Goal: Information Seeking & Learning: Learn about a topic

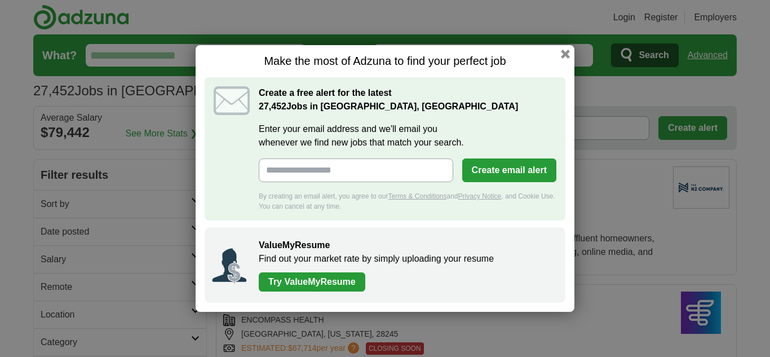
click at [563, 49] on div "Make the most of Adzuna to find your perfect job Create a free alert for the la…" at bounding box center [385, 178] width 379 height 267
click at [563, 54] on button "button" at bounding box center [565, 54] width 12 height 12
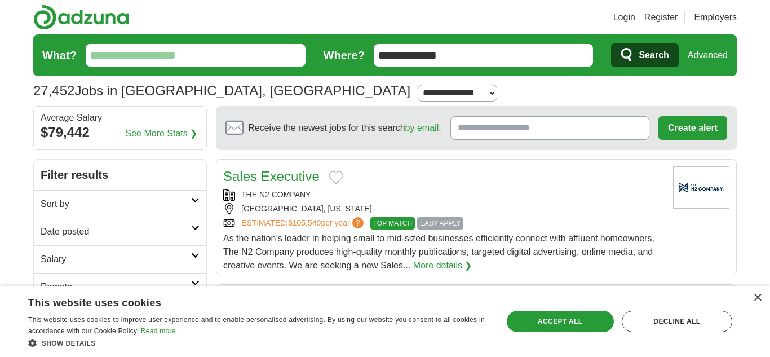
click at [134, 210] on h2 "Sort by" at bounding box center [116, 204] width 151 height 14
click at [135, 210] on h2 "Sort by" at bounding box center [116, 204] width 151 height 14
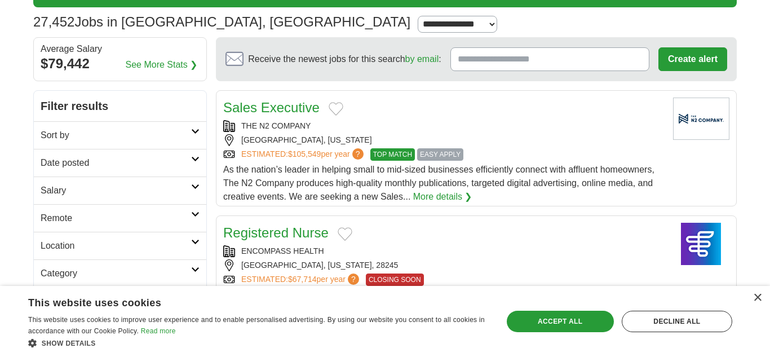
scroll to position [71, 0]
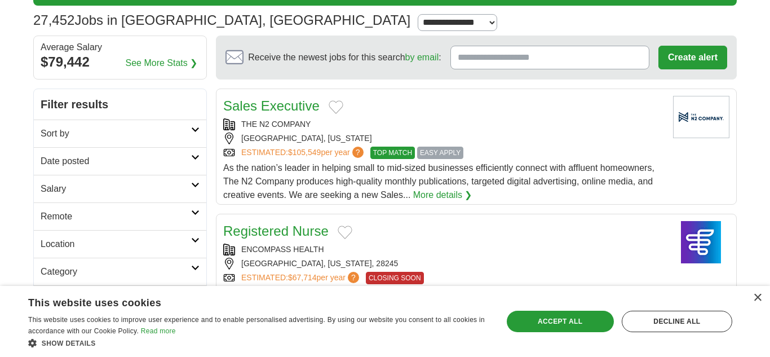
click at [135, 212] on h2 "Remote" at bounding box center [116, 217] width 151 height 14
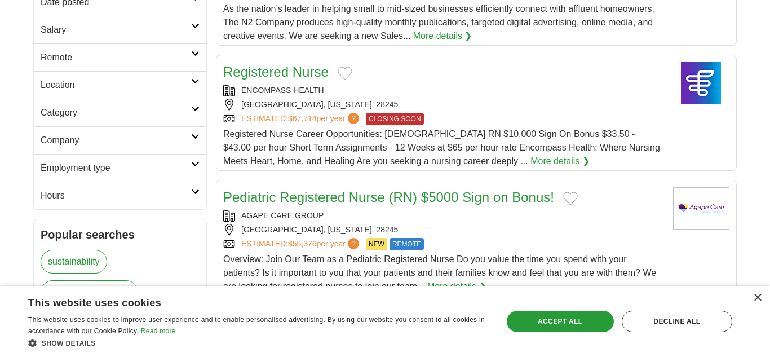
scroll to position [232, 0]
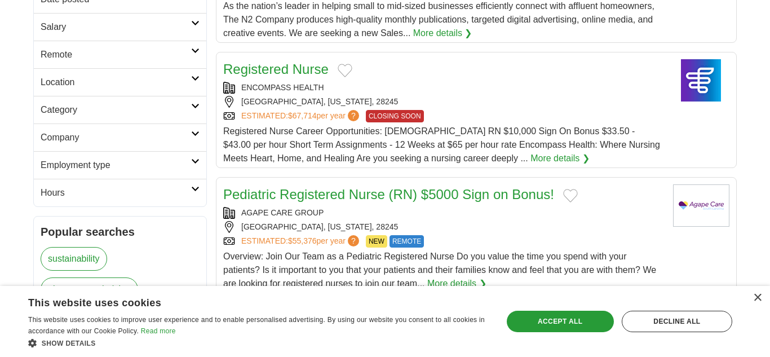
click at [113, 113] on h2 "Category" at bounding box center [116, 110] width 151 height 14
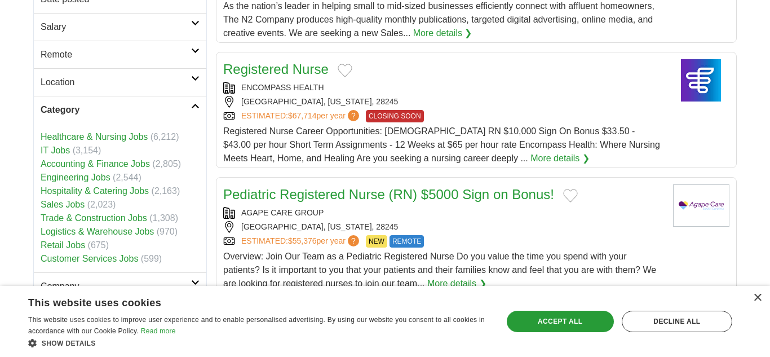
click at [113, 113] on h2 "Category" at bounding box center [116, 110] width 151 height 14
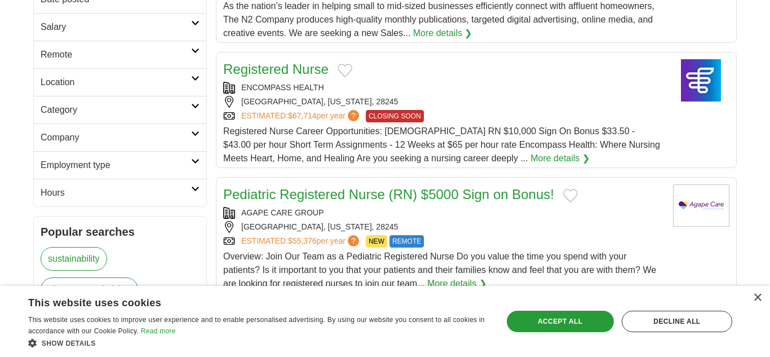
click at [116, 134] on h2 "Company" at bounding box center [116, 138] width 151 height 14
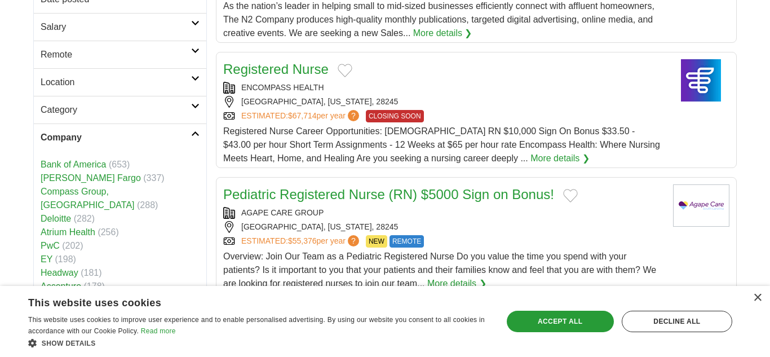
click at [116, 134] on h2 "Company" at bounding box center [116, 138] width 151 height 14
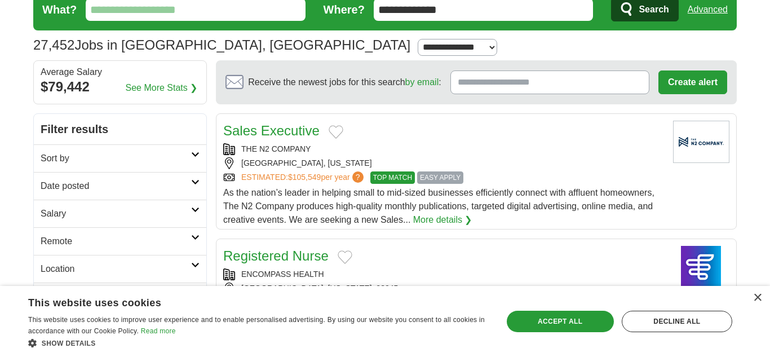
scroll to position [43, 0]
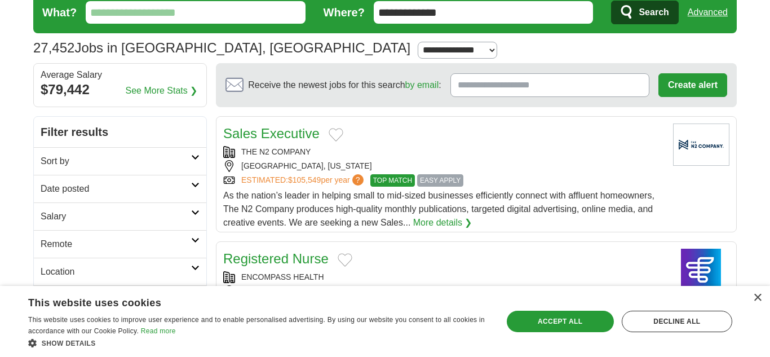
click at [143, 156] on h2 "Sort by" at bounding box center [116, 162] width 151 height 14
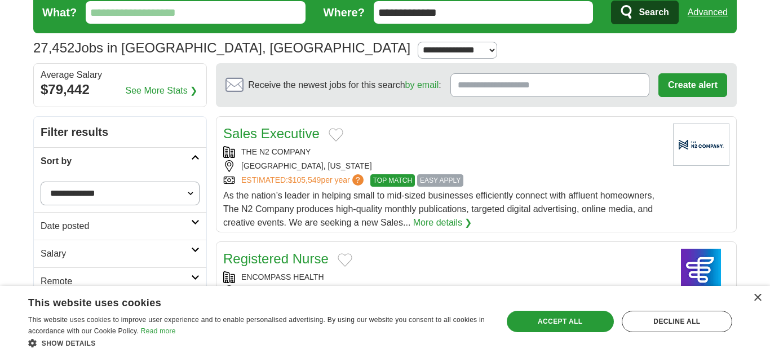
click at [123, 158] on h2 "Sort by" at bounding box center [116, 162] width 151 height 14
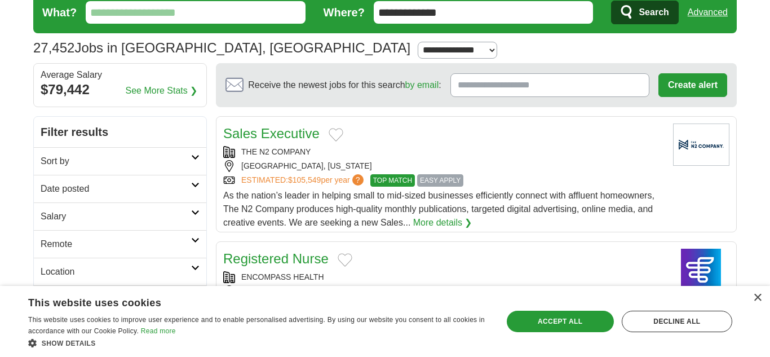
click at [115, 188] on h2 "Date posted" at bounding box center [116, 189] width 151 height 14
click at [118, 182] on h2 "Date posted" at bounding box center [116, 189] width 151 height 14
click at [118, 207] on link "Salary" at bounding box center [120, 216] width 173 height 28
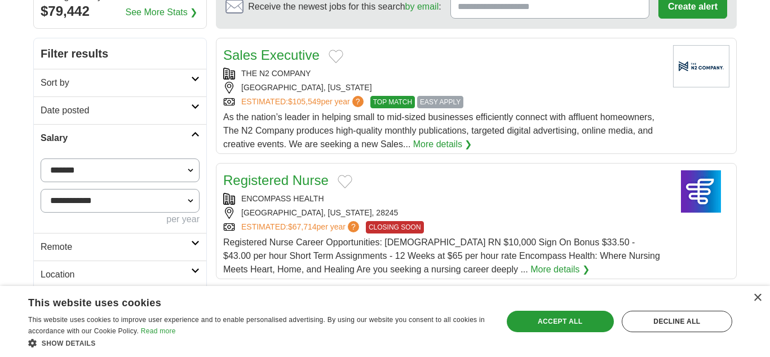
scroll to position [122, 0]
click at [82, 140] on h2 "Salary" at bounding box center [116, 138] width 151 height 14
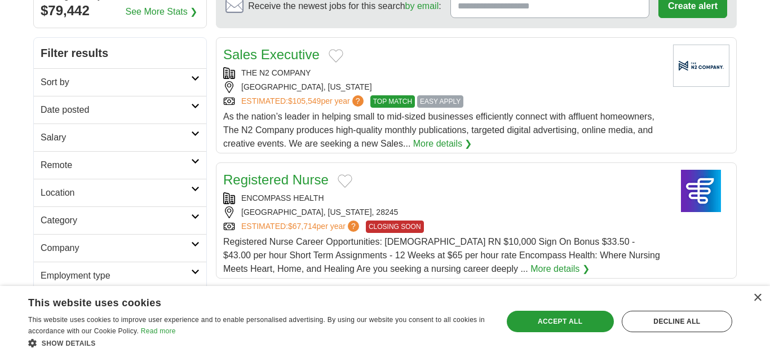
click at [84, 164] on h2 "Remote" at bounding box center [116, 165] width 151 height 14
click at [66, 187] on link "Remote jobs" at bounding box center [66, 192] width 51 height 10
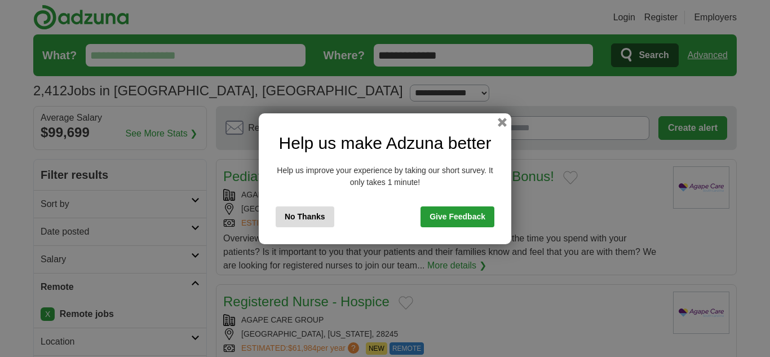
click at [292, 218] on button "No Thanks" at bounding box center [305, 216] width 59 height 21
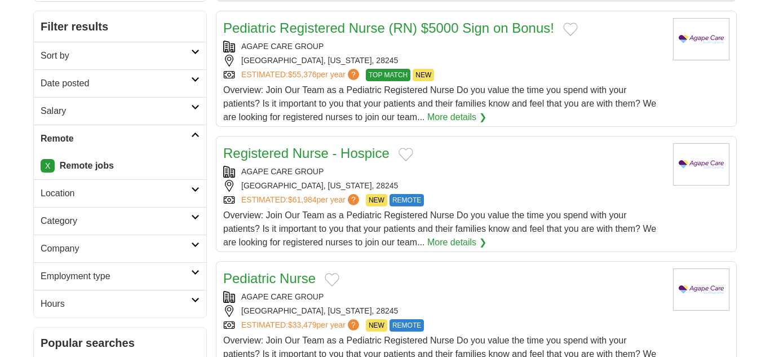
scroll to position [169, 0]
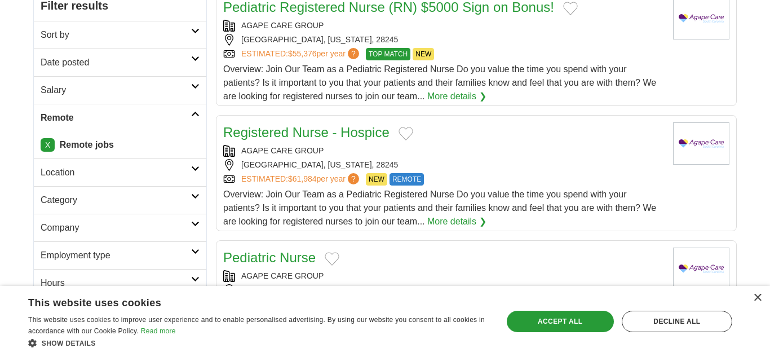
click at [62, 173] on h2 "Location" at bounding box center [116, 173] width 151 height 14
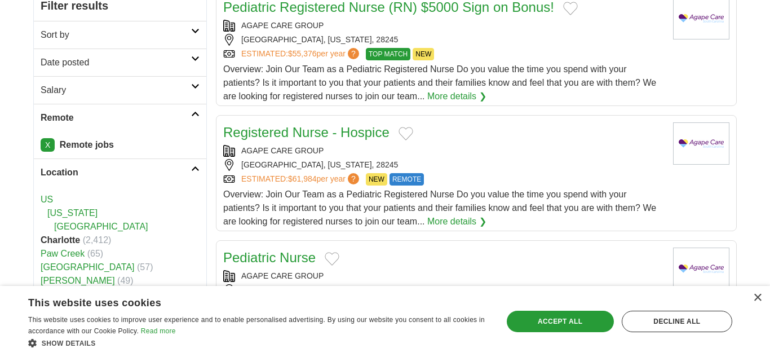
click at [63, 167] on h2 "Location" at bounding box center [116, 173] width 151 height 14
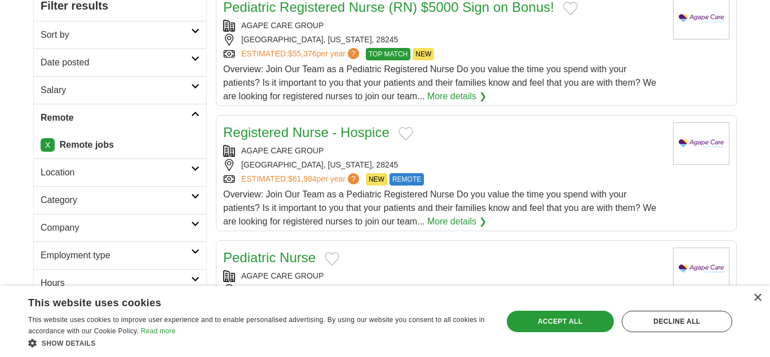
click at [67, 202] on h2 "Category" at bounding box center [116, 200] width 151 height 14
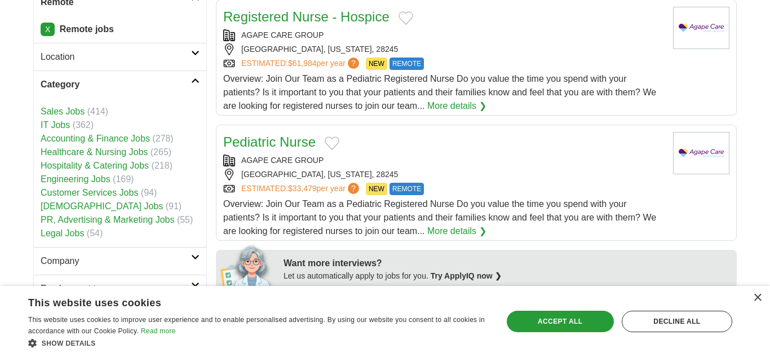
scroll to position [286, 0]
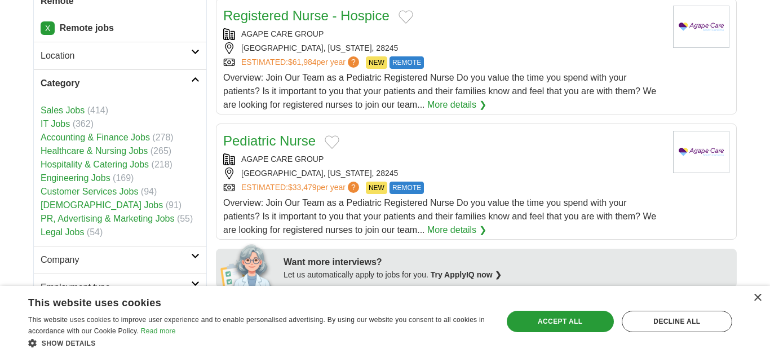
click at [68, 196] on link "Customer Services Jobs" at bounding box center [90, 192] width 98 height 10
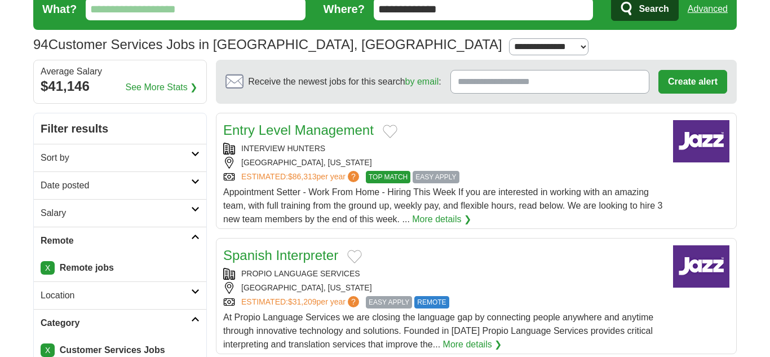
scroll to position [49, 0]
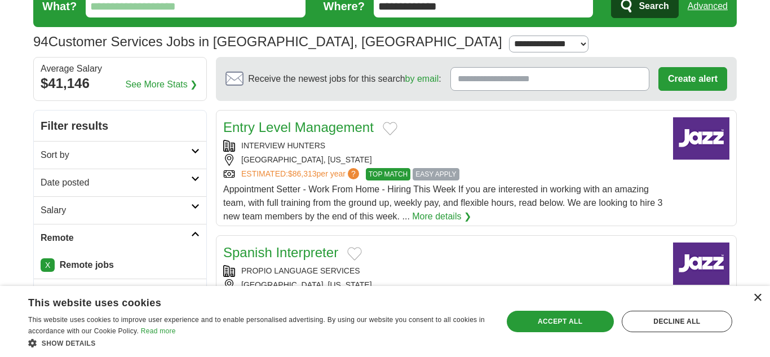
click at [756, 295] on div "×" at bounding box center [758, 298] width 8 height 8
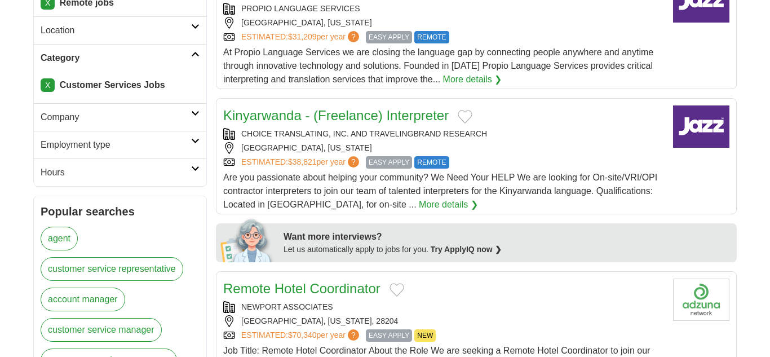
scroll to position [309, 0]
